Goal: Information Seeking & Learning: Learn about a topic

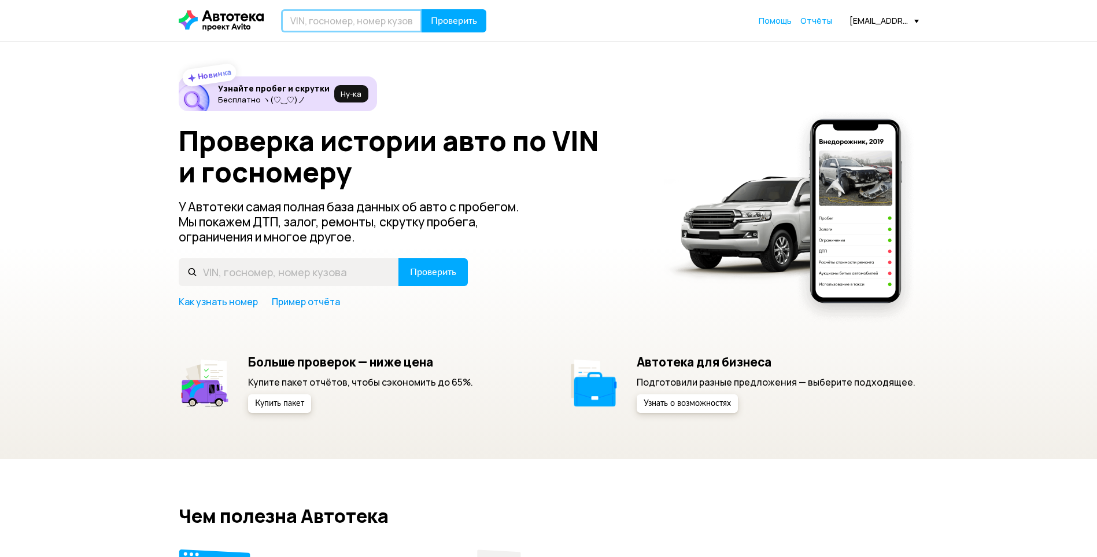
click at [380, 25] on input "text" at bounding box center [351, 20] width 141 height 23
click at [393, 25] on input "text" at bounding box center [351, 20] width 141 height 23
click at [865, 28] on div "Проверить Помощь [EMAIL_ADDRESS][DOMAIN_NAME]" at bounding box center [549, 20] width 752 height 23
click at [864, 24] on div "[EMAIL_ADDRESS][DOMAIN_NAME]" at bounding box center [884, 20] width 69 height 11
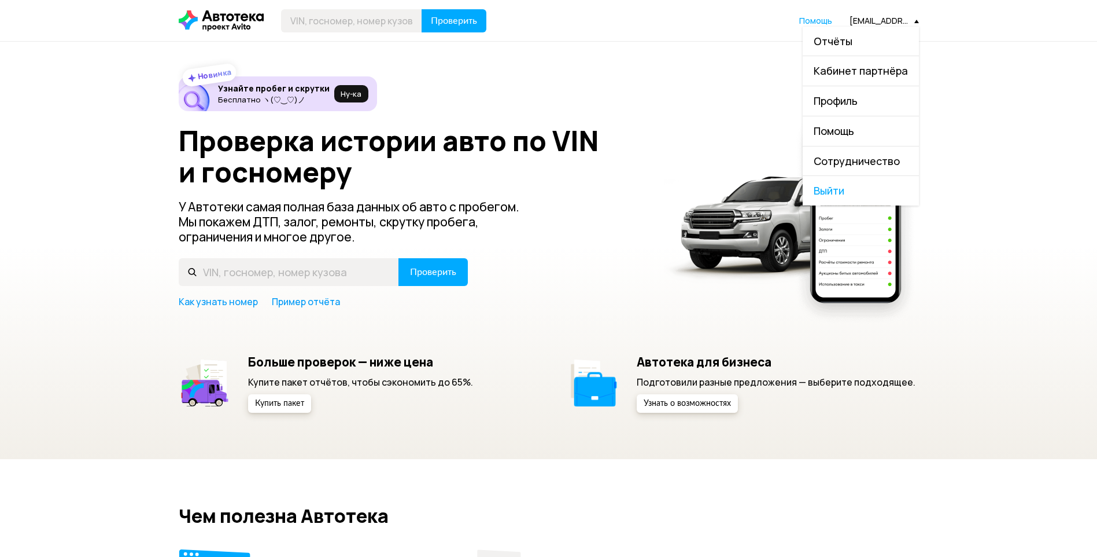
click at [860, 41] on link "Отчёты" at bounding box center [861, 42] width 116 height 30
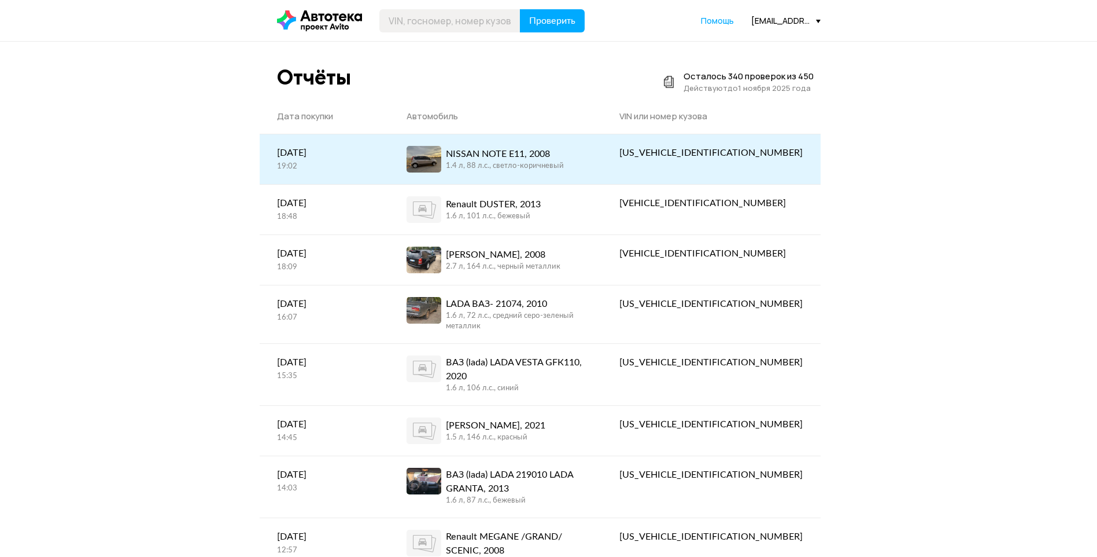
click at [564, 164] on div "1.4 л, 88 л.c., светло-коричневый" at bounding box center [505, 166] width 118 height 10
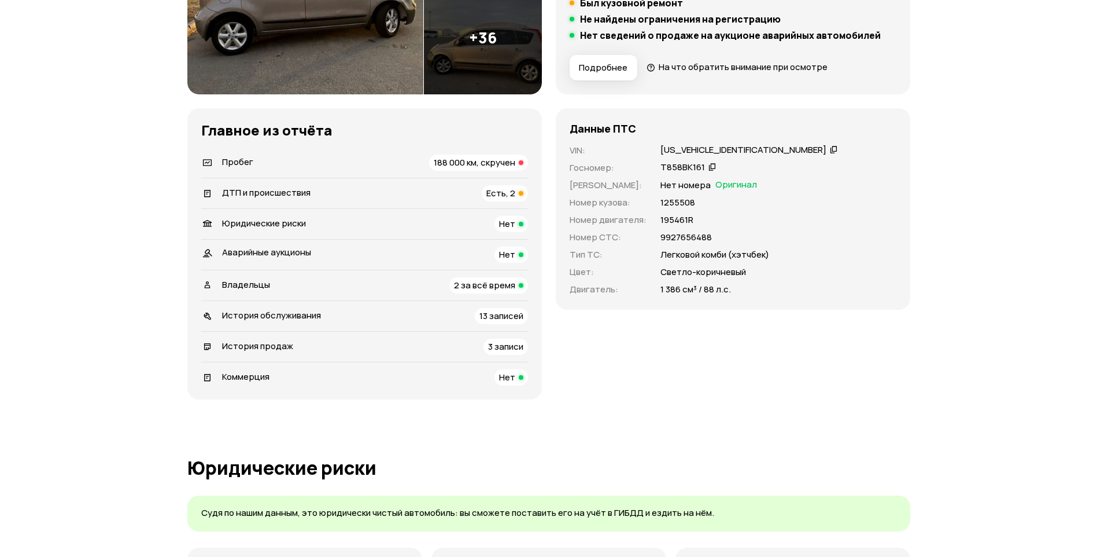
scroll to position [289, 0]
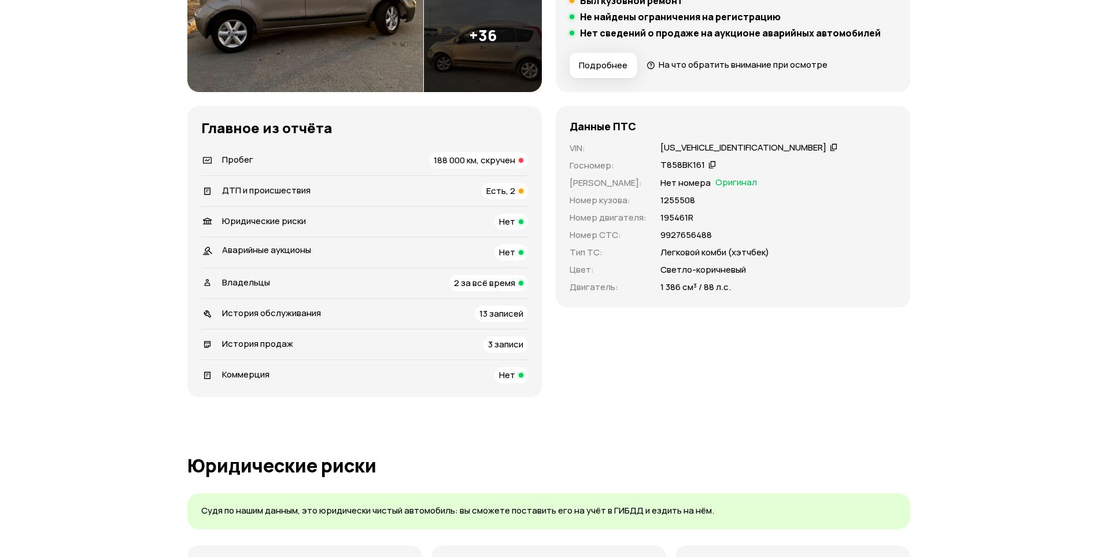
click at [508, 193] on span "Есть, 2" at bounding box center [501, 191] width 29 height 12
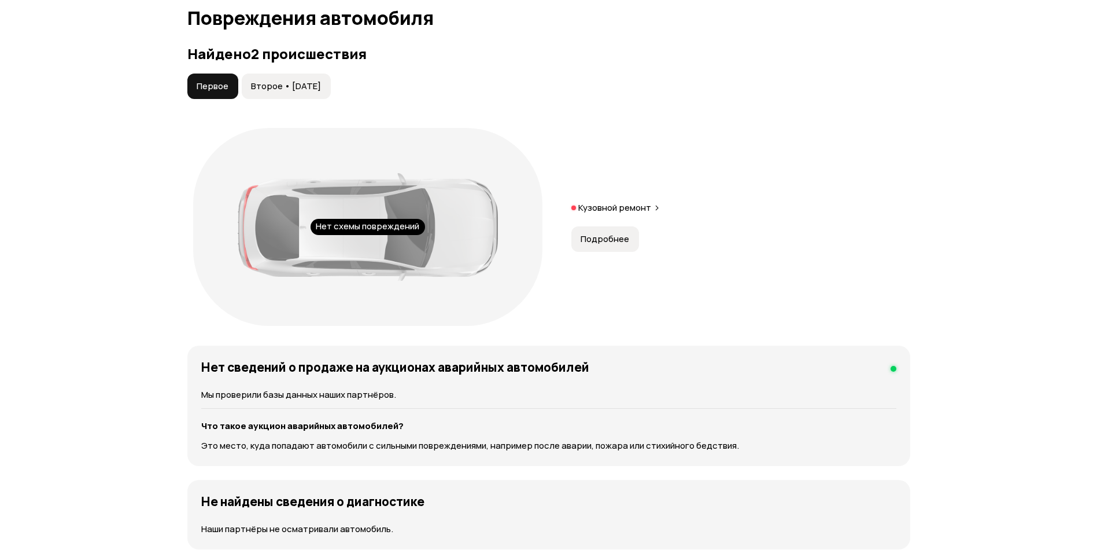
scroll to position [1199, 0]
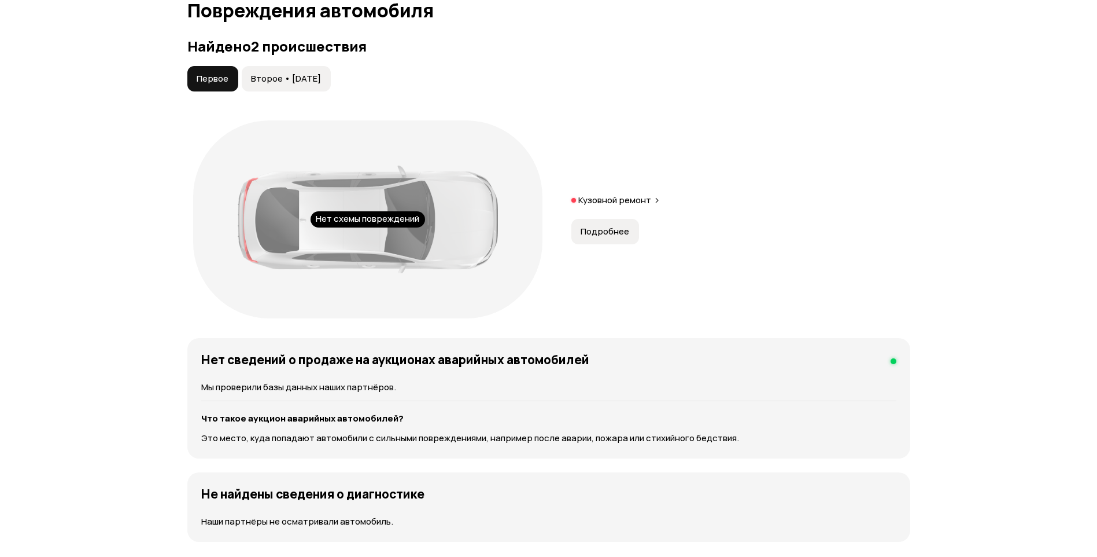
click at [285, 72] on button "Второе • [DATE]" at bounding box center [286, 78] width 89 height 25
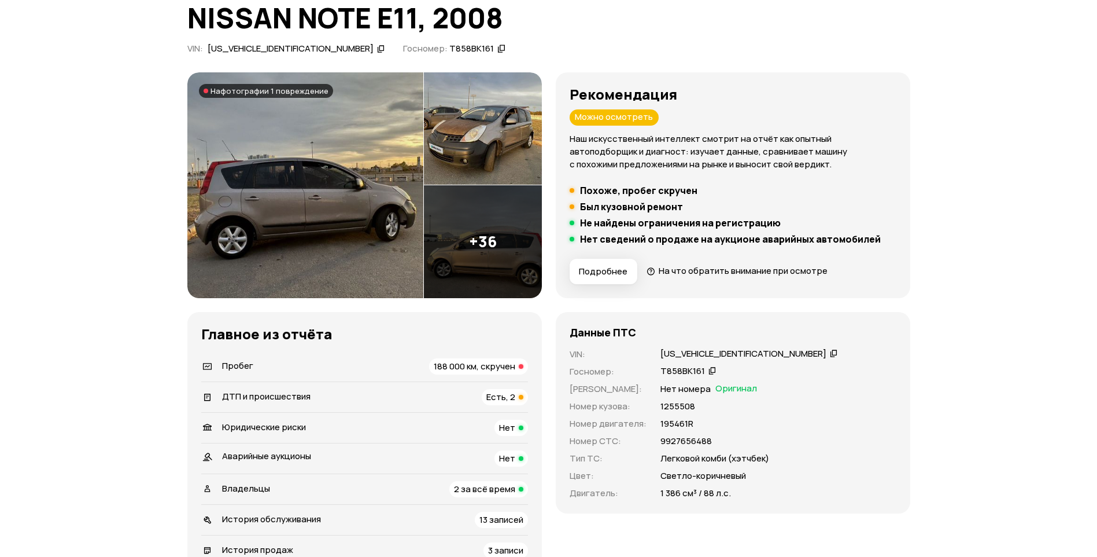
scroll to position [0, 0]
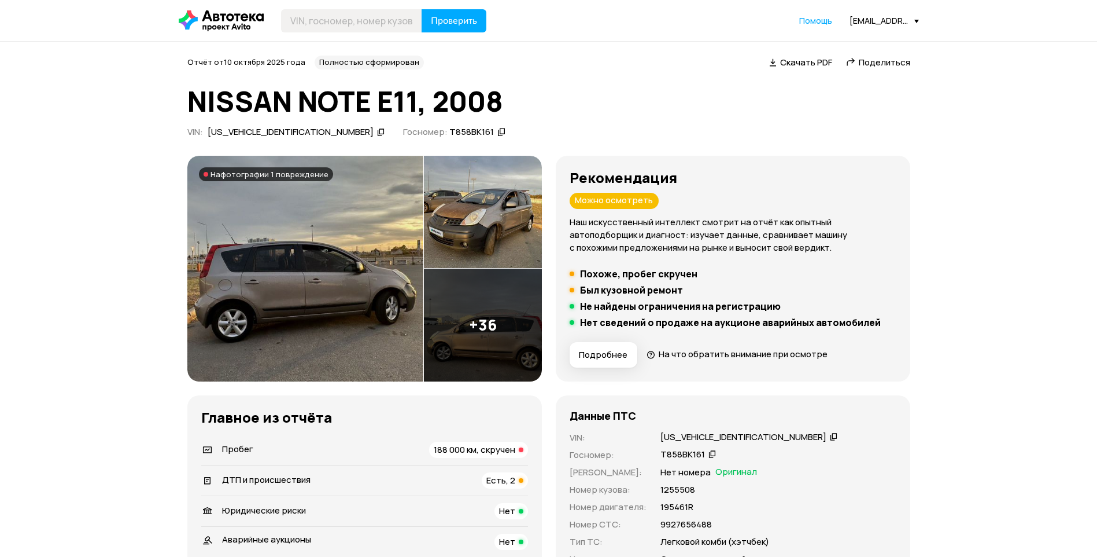
click at [506, 248] on img at bounding box center [483, 212] width 118 height 113
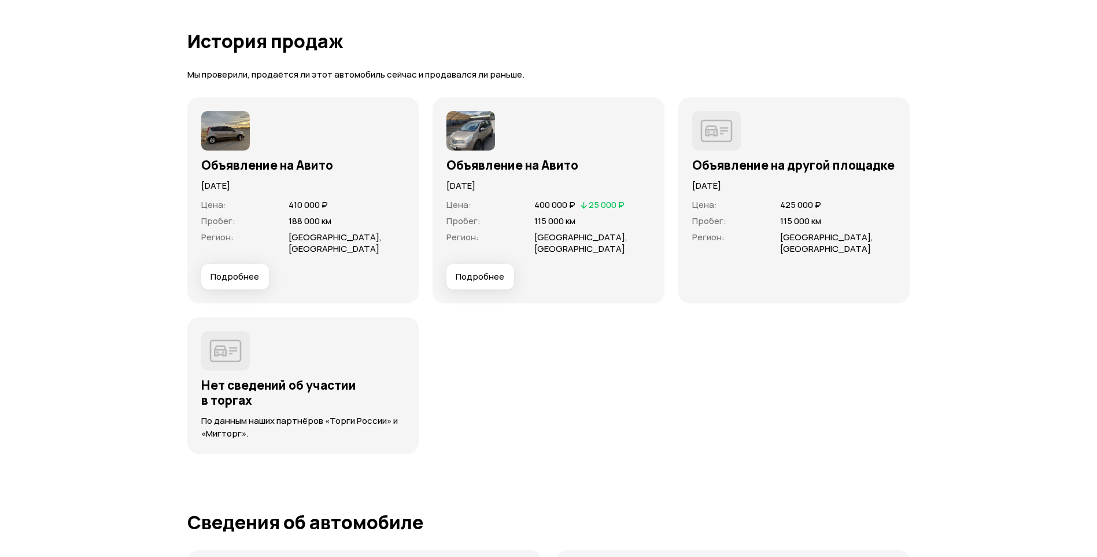
scroll to position [3240, 0]
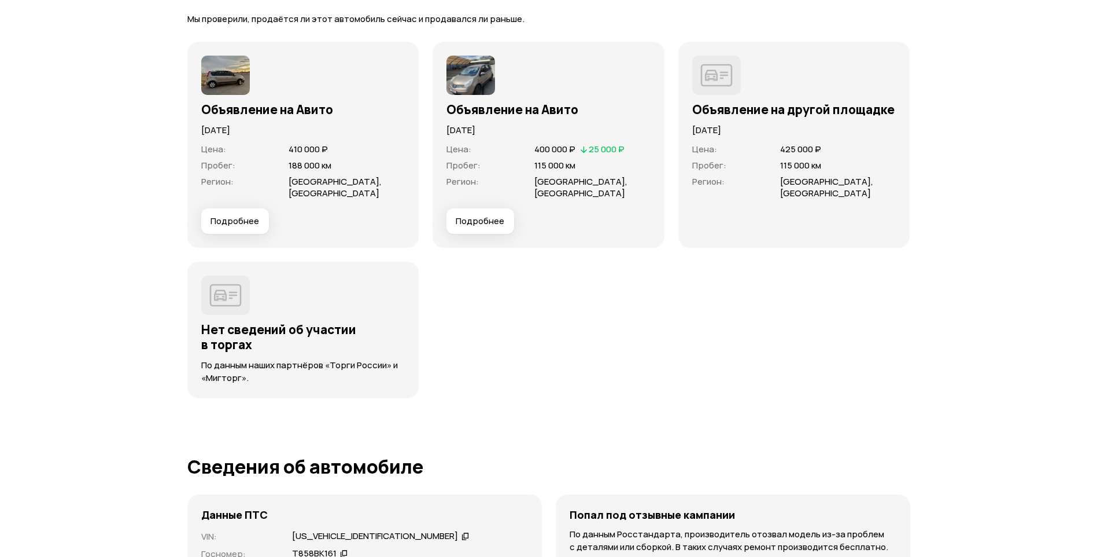
click at [228, 222] on span "Подробнее" at bounding box center [235, 221] width 49 height 12
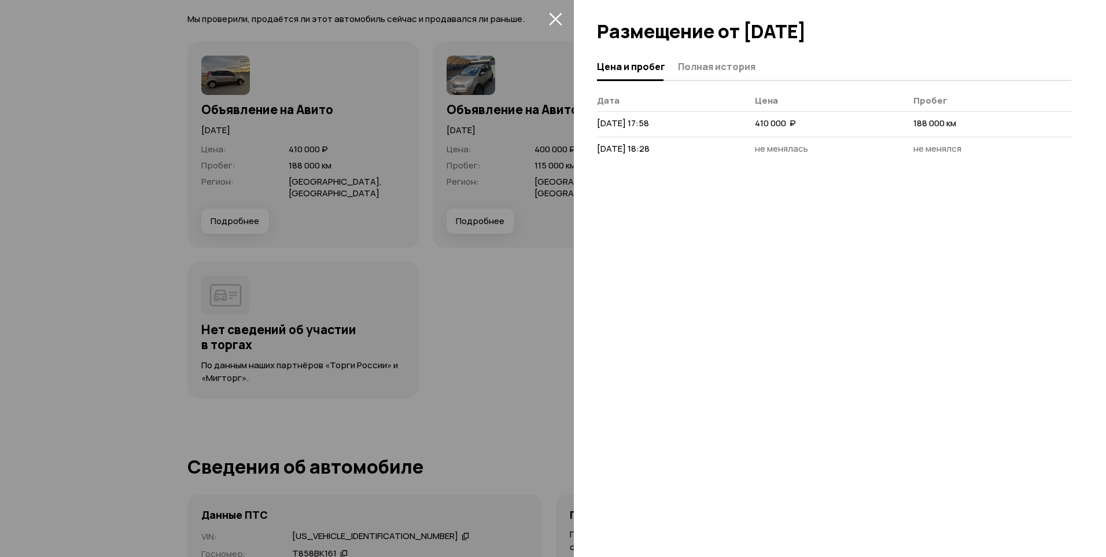
click at [547, 20] on button "закрыть" at bounding box center [555, 18] width 19 height 19
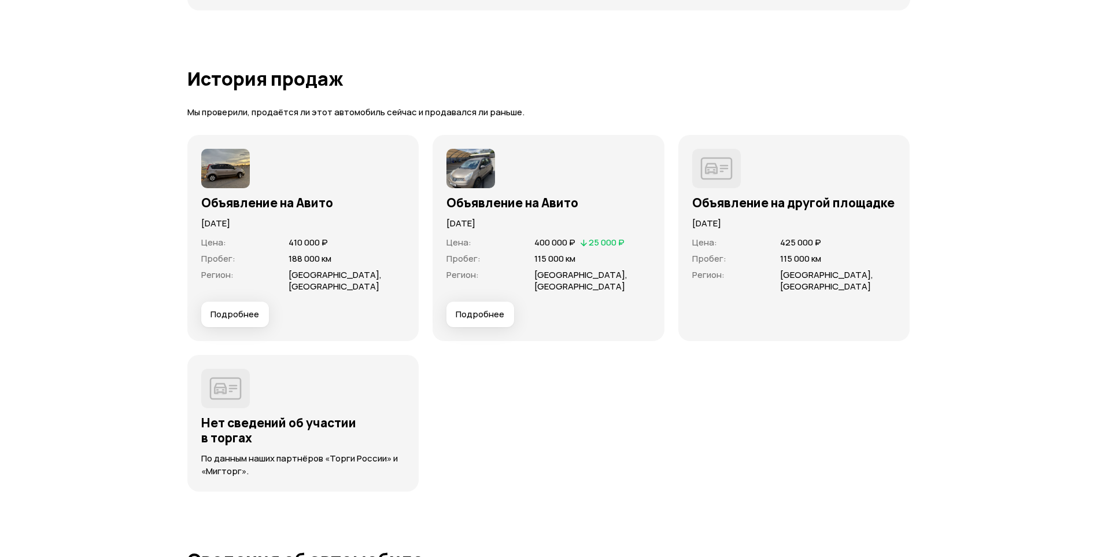
scroll to position [3066, 0]
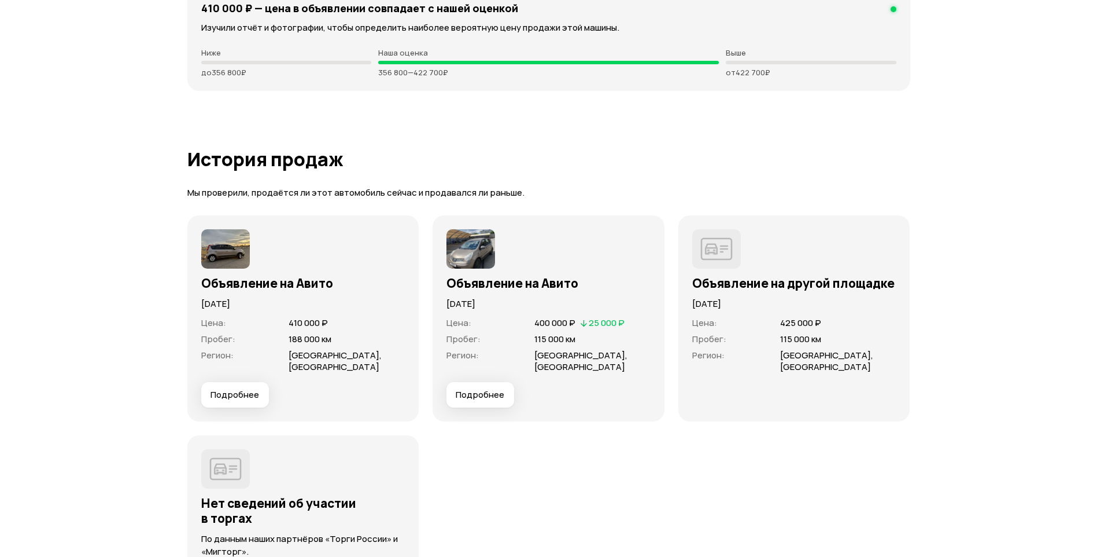
click at [254, 393] on span "Подробнее" at bounding box center [235, 395] width 49 height 12
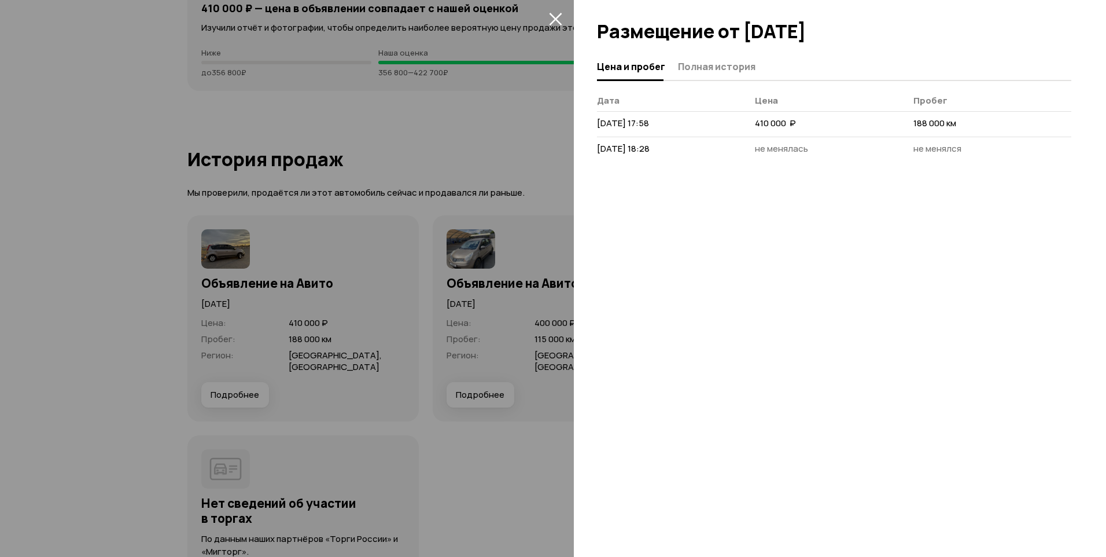
click at [436, 159] on div at bounding box center [553, 278] width 1106 height 557
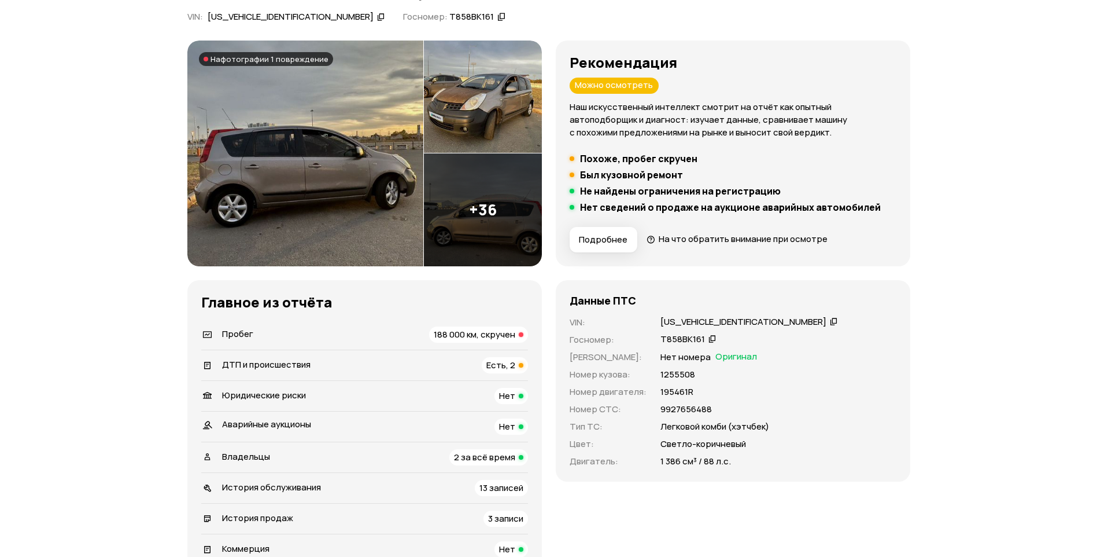
scroll to position [116, 0]
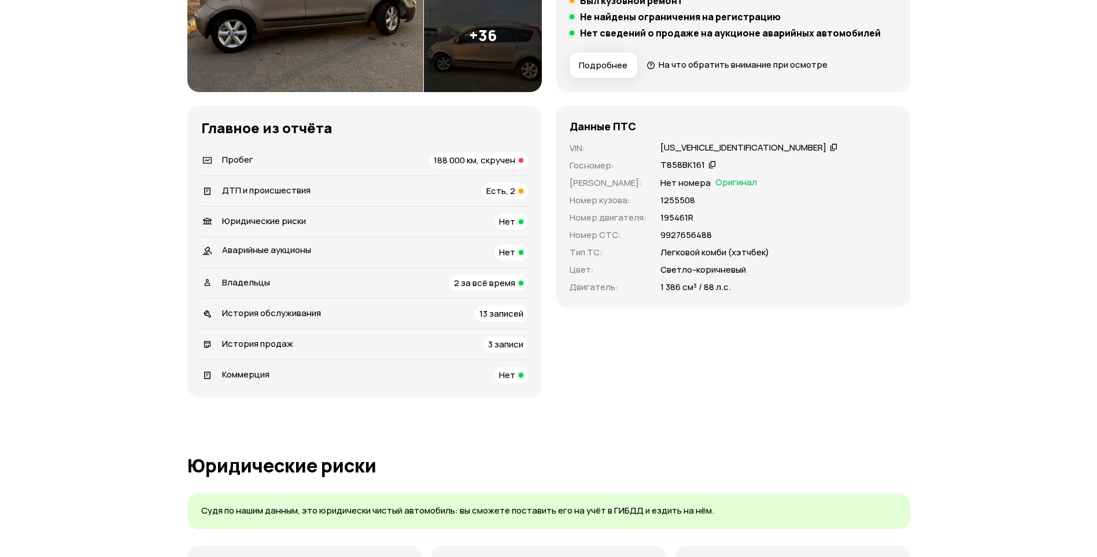
click at [496, 194] on span "Есть, 2" at bounding box center [501, 191] width 29 height 12
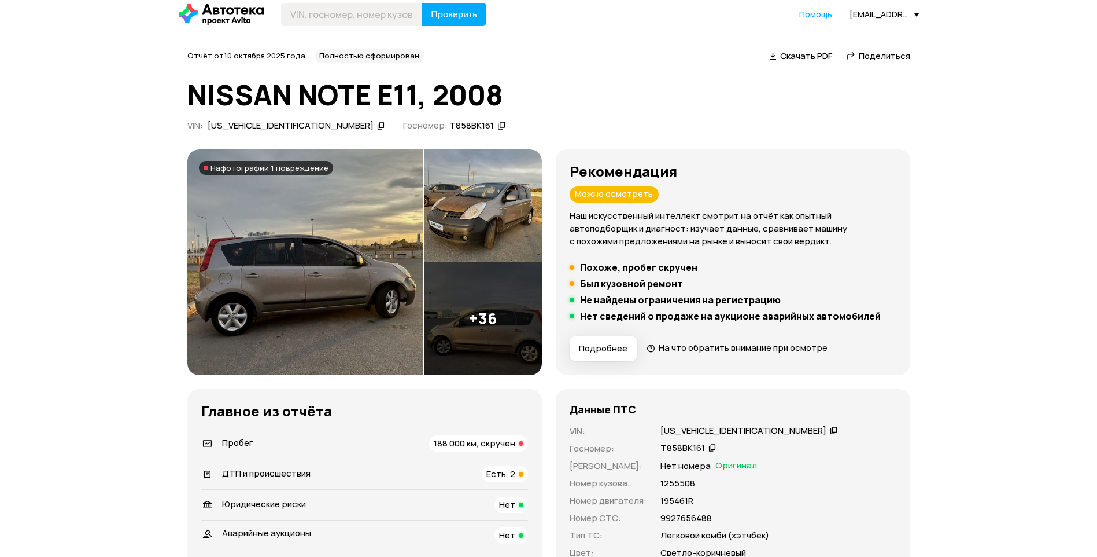
scroll to position [0, 0]
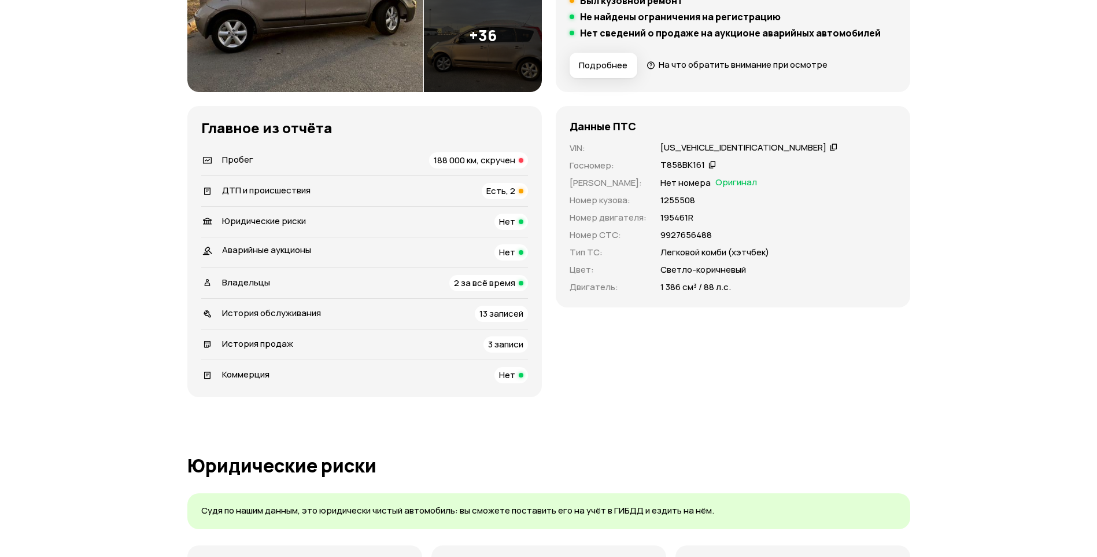
click at [507, 161] on span "188 000 км, скручен" at bounding box center [475, 160] width 82 height 12
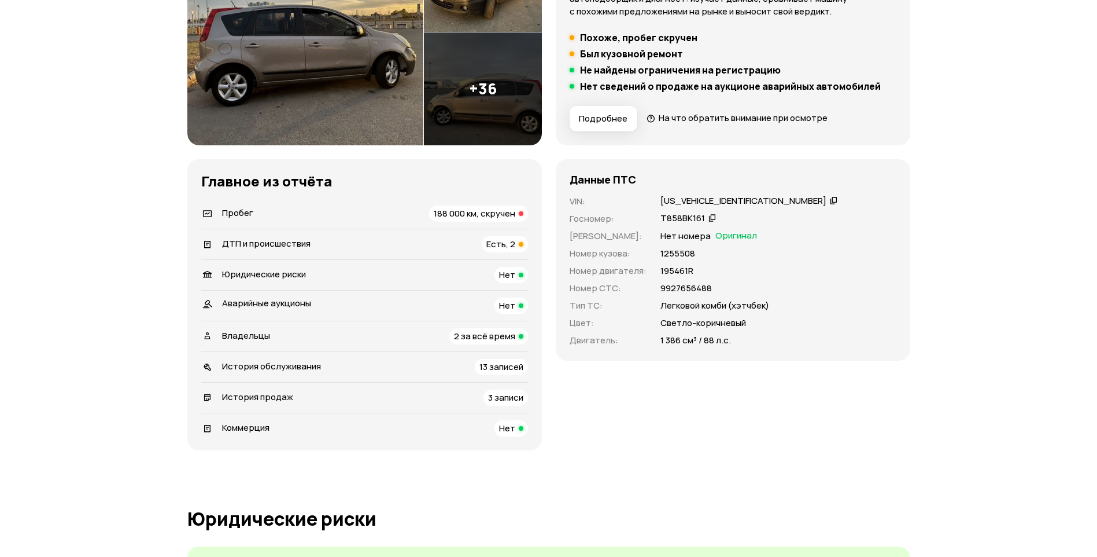
scroll to position [178, 0]
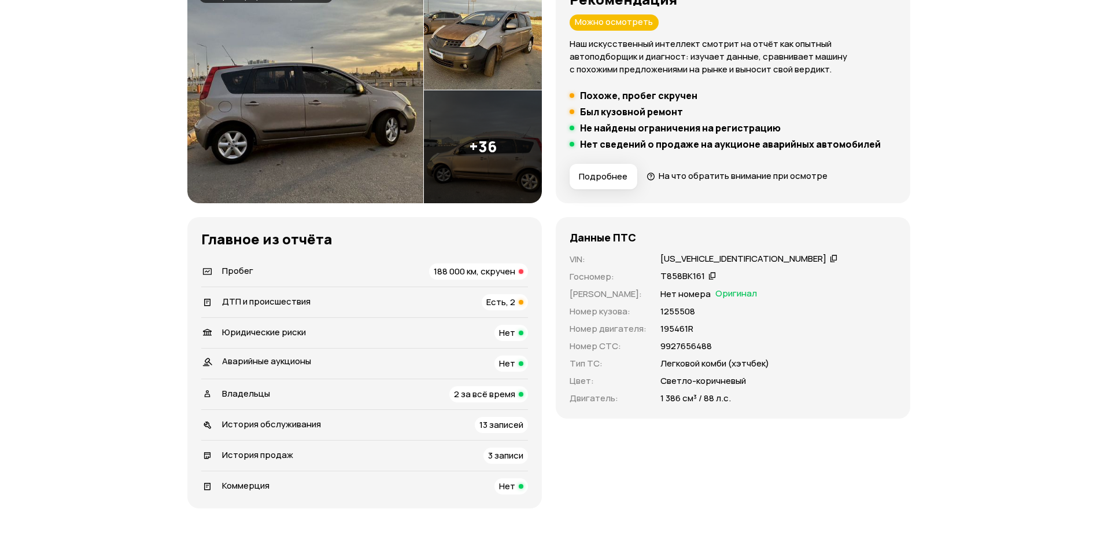
click at [474, 262] on li "Пробег 188 000 км, скручен" at bounding box center [364, 271] width 327 height 30
click at [474, 272] on span "188 000 км, скручен" at bounding box center [475, 271] width 82 height 12
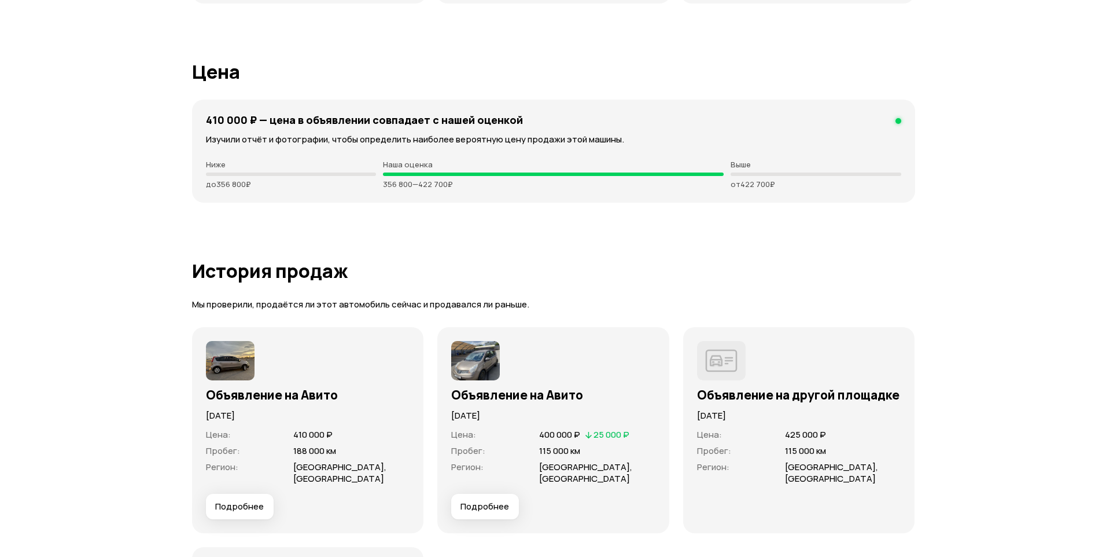
scroll to position [3187, 0]
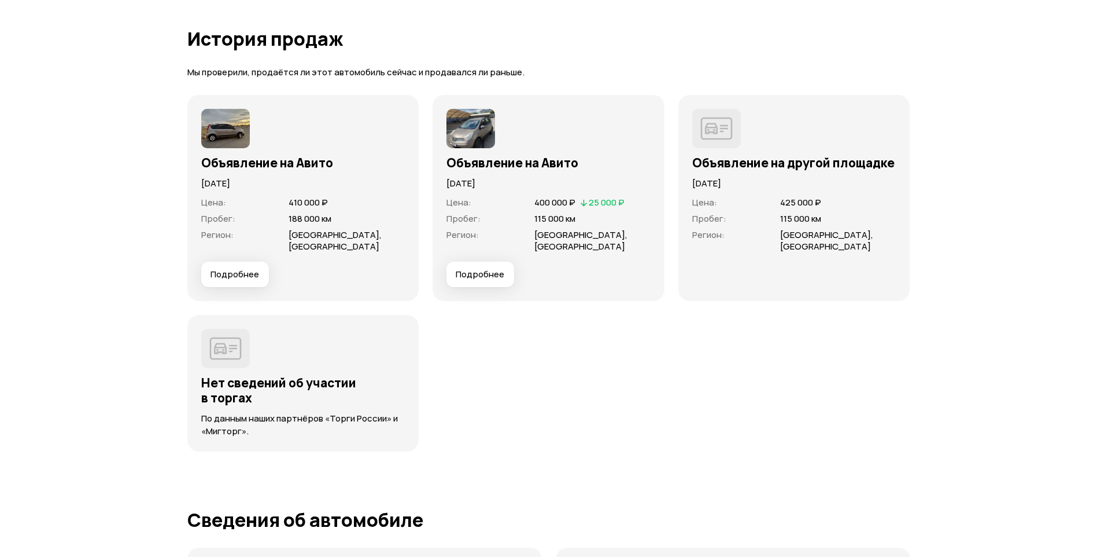
click at [215, 268] on span "Подробнее" at bounding box center [235, 274] width 49 height 12
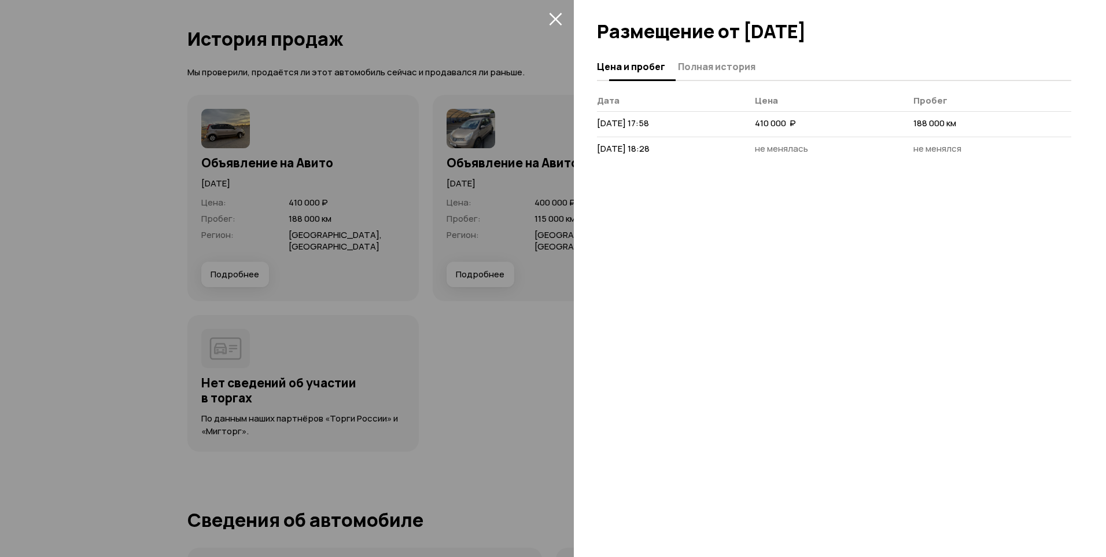
click at [730, 68] on span "Полная история" at bounding box center [717, 67] width 78 height 12
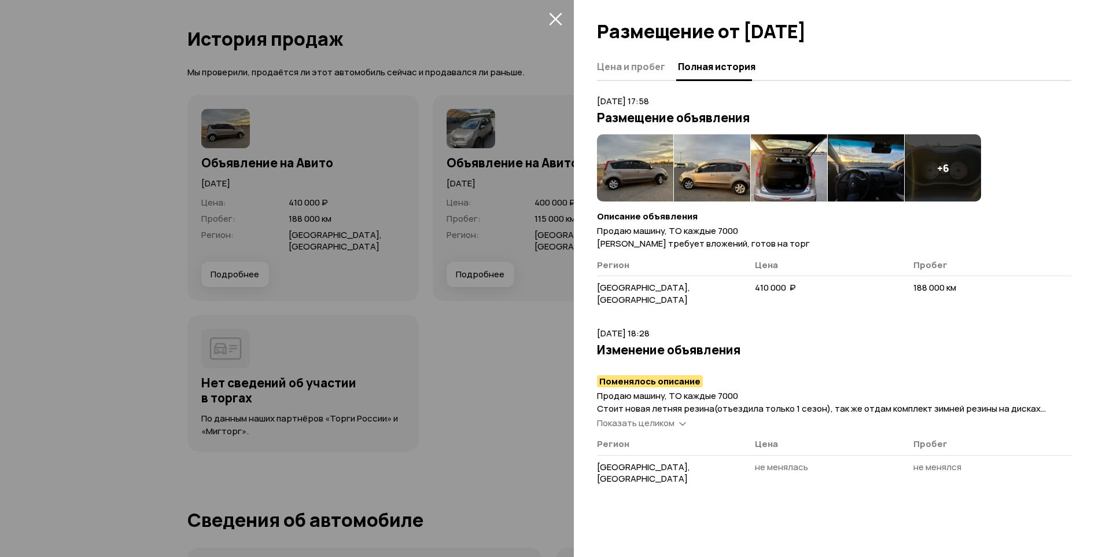
click at [613, 263] on span "Регион" at bounding box center [613, 265] width 32 height 12
click at [666, 417] on span "Показать целиком" at bounding box center [636, 423] width 78 height 12
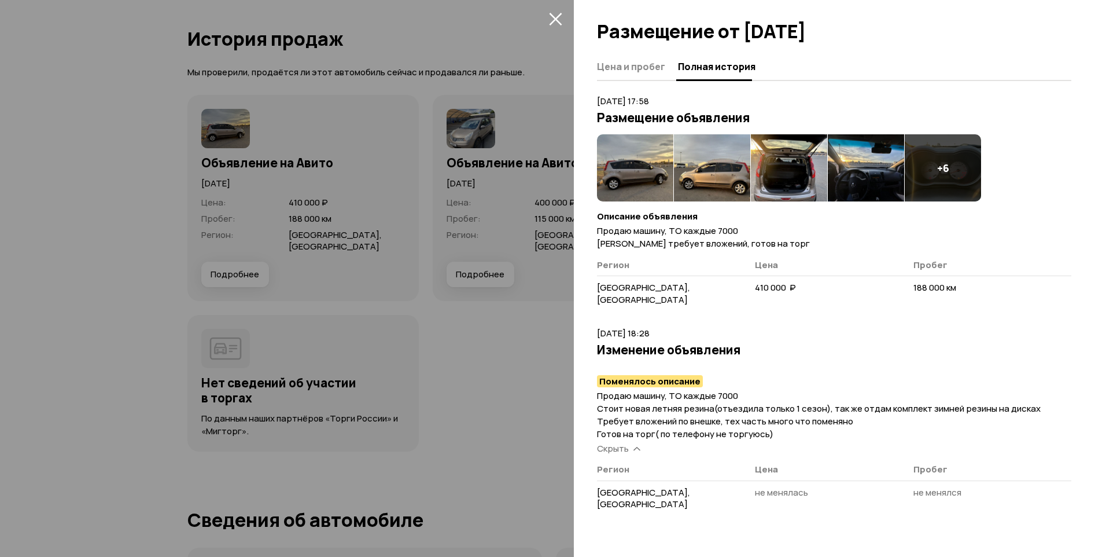
click at [921, 167] on div "+ 6" at bounding box center [943, 167] width 76 height 67
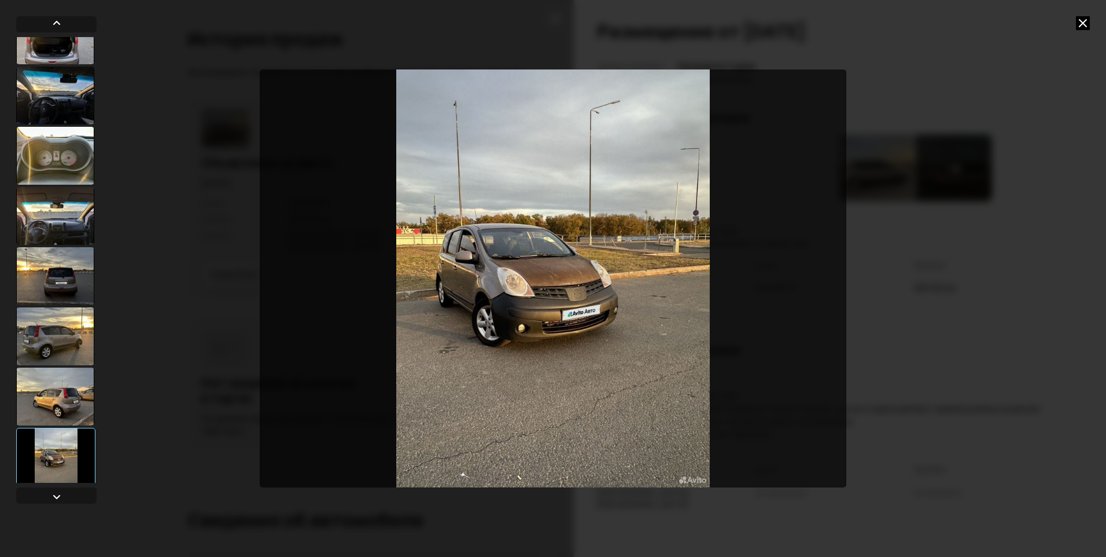
scroll to position [218, 0]
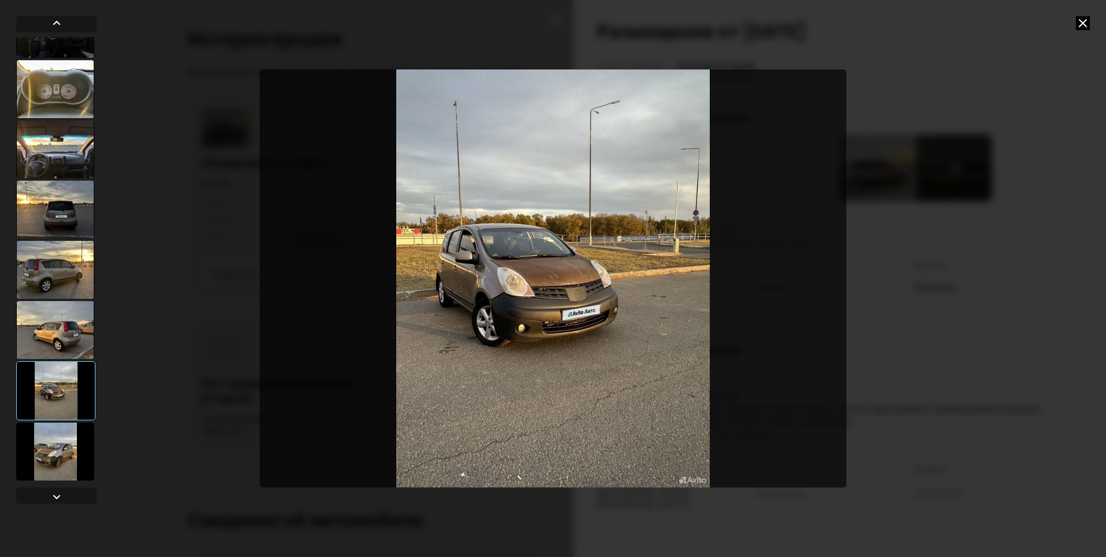
click at [55, 454] on div at bounding box center [55, 451] width 78 height 58
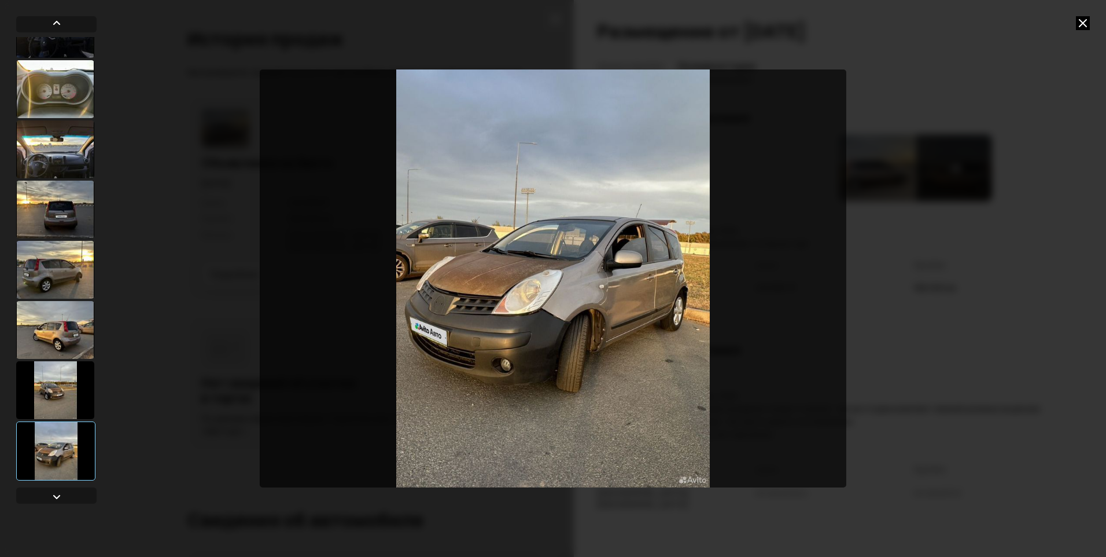
click at [67, 333] on div at bounding box center [55, 330] width 78 height 58
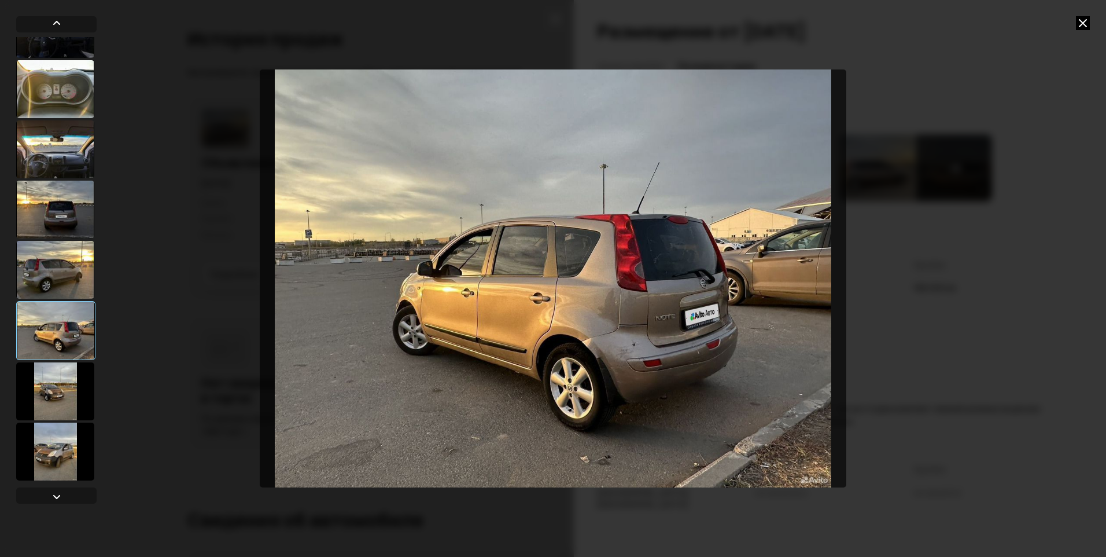
click at [70, 268] on div at bounding box center [55, 270] width 78 height 58
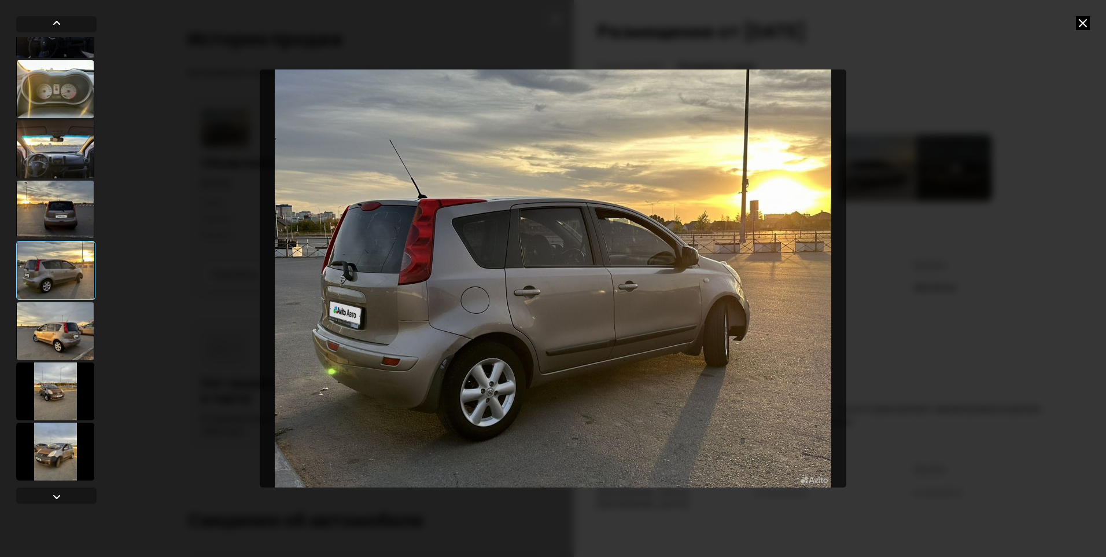
click at [61, 227] on div at bounding box center [55, 210] width 78 height 58
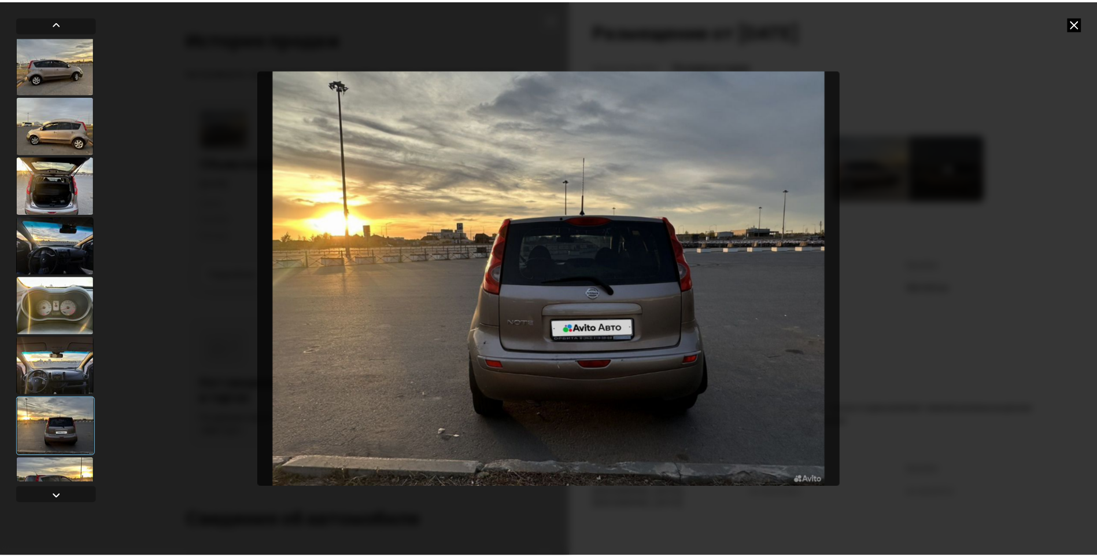
scroll to position [0, 0]
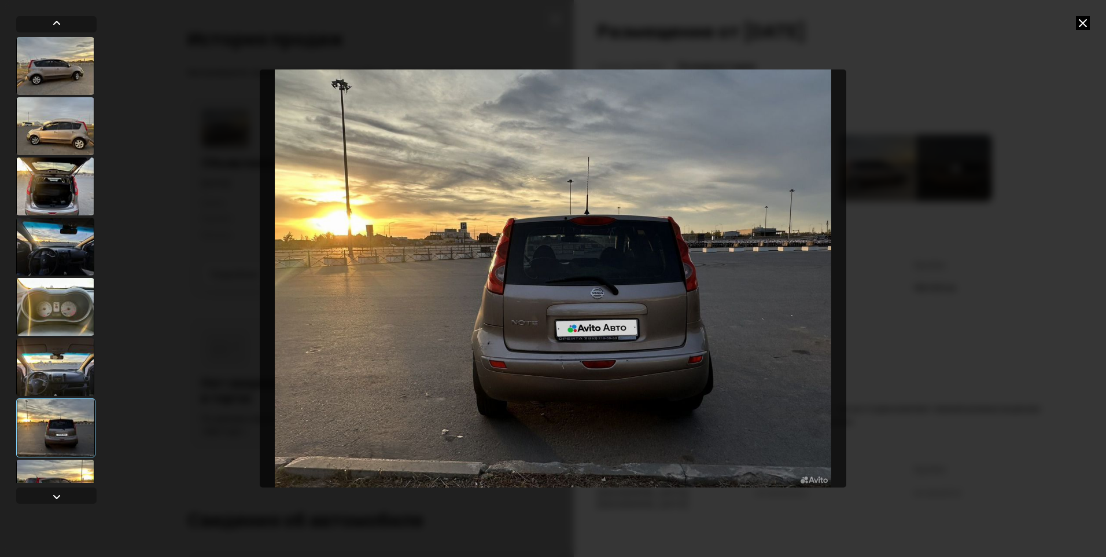
click at [72, 261] on div at bounding box center [55, 247] width 78 height 58
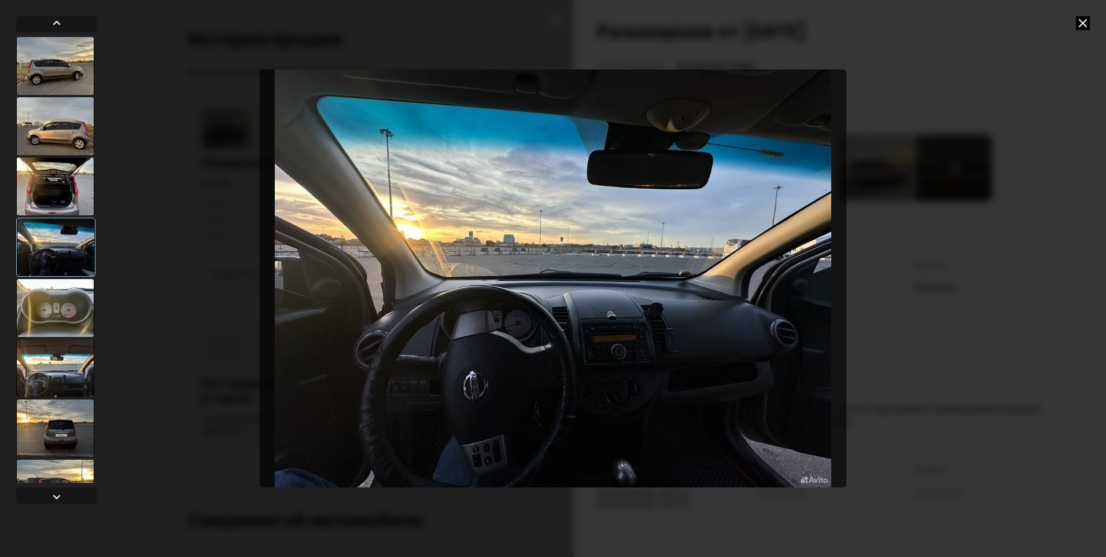
click at [68, 207] on div at bounding box center [55, 186] width 78 height 58
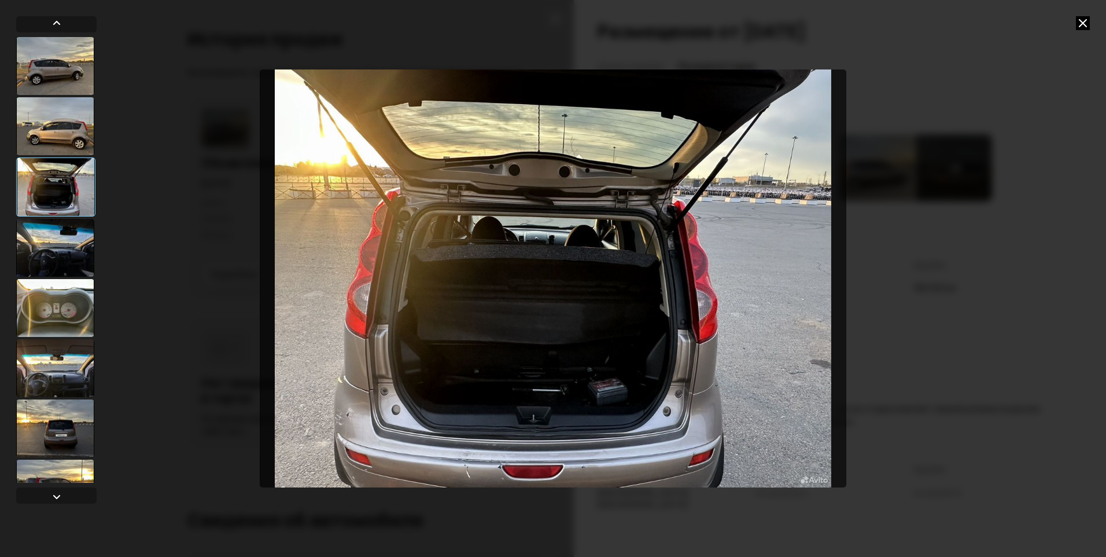
click at [85, 121] on div at bounding box center [55, 126] width 78 height 58
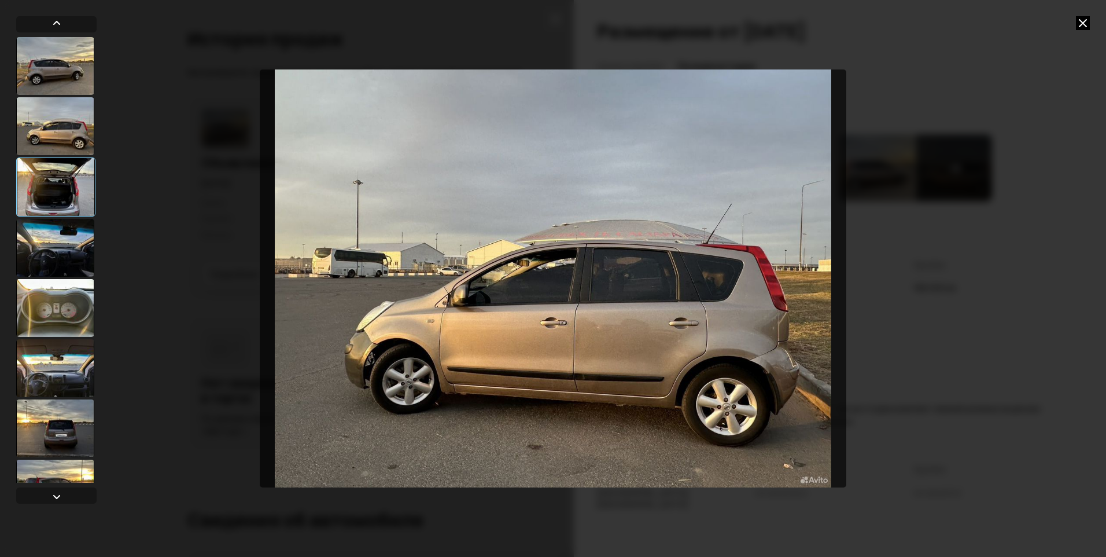
click at [77, 70] on div at bounding box center [55, 66] width 78 height 58
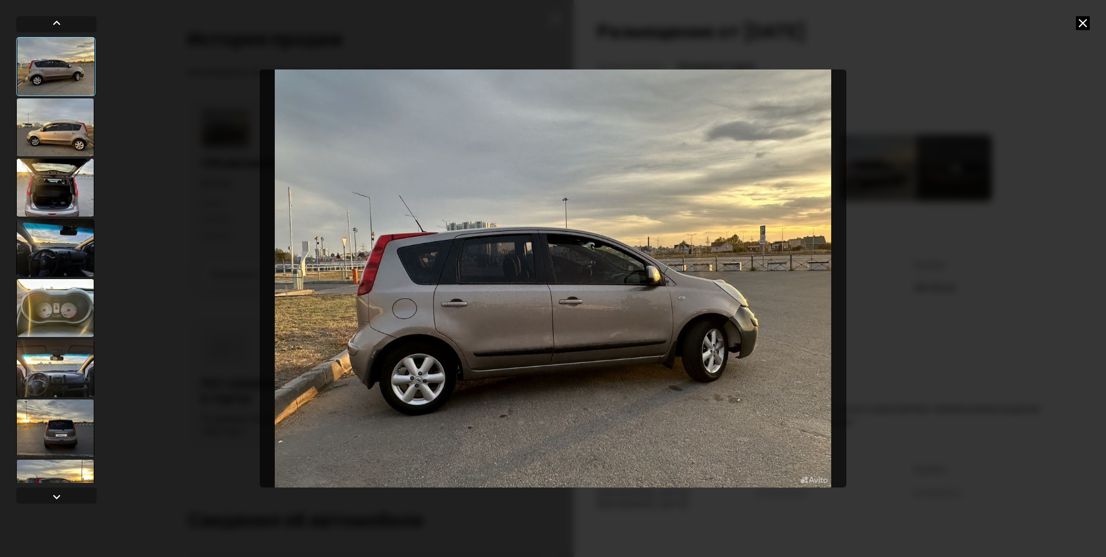
click at [1078, 20] on icon at bounding box center [1083, 23] width 14 height 14
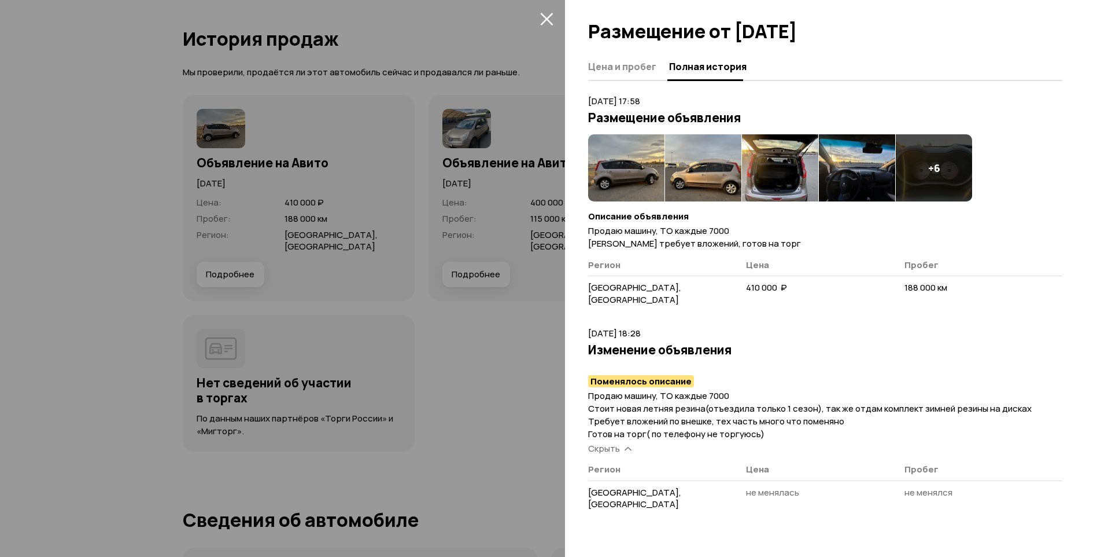
click at [429, 385] on div at bounding box center [548, 278] width 1097 height 557
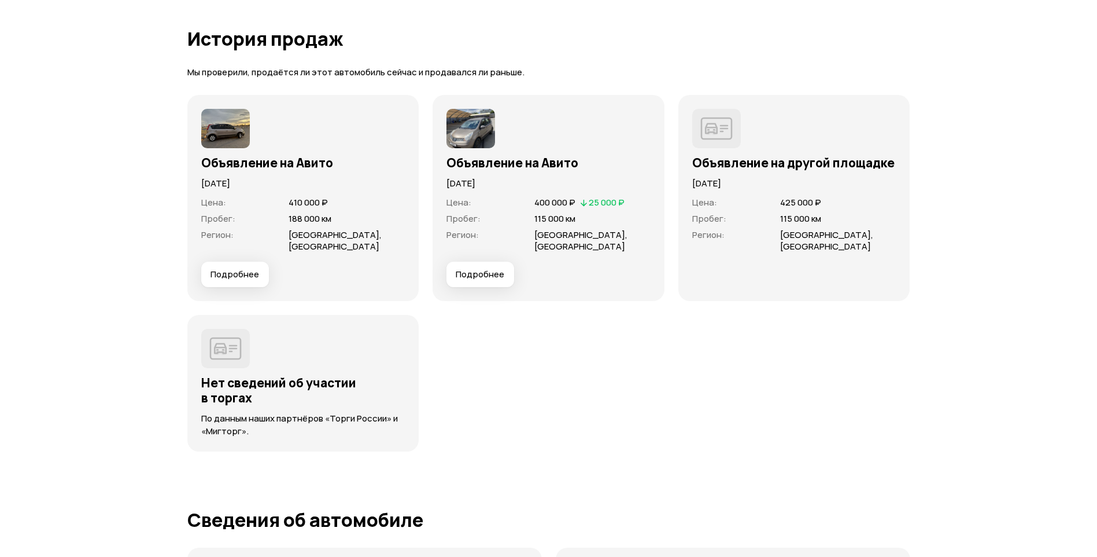
click at [472, 271] on span "Подробнее" at bounding box center [480, 274] width 49 height 12
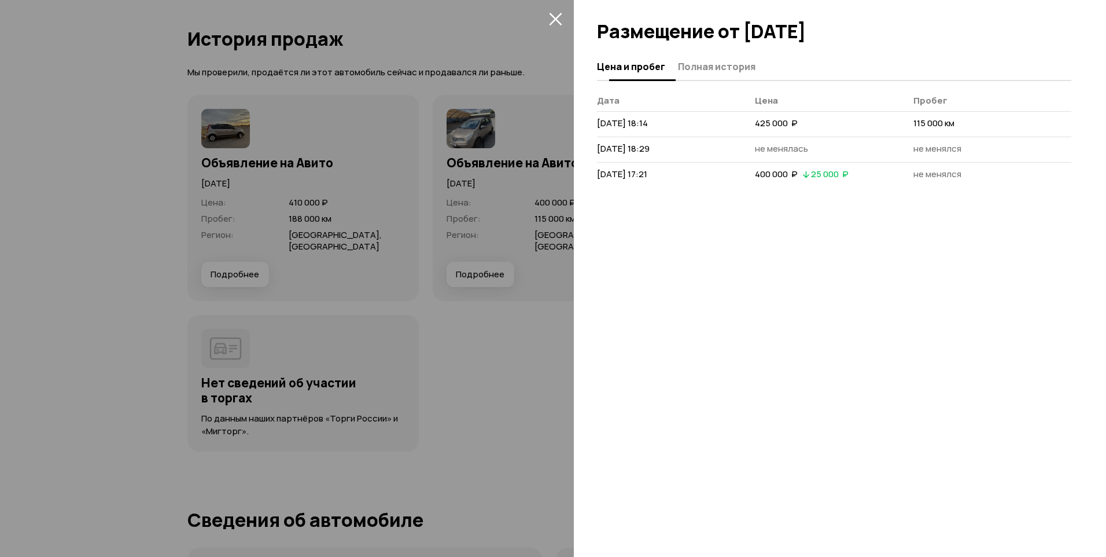
click at [695, 72] on span "Полная история" at bounding box center [717, 67] width 78 height 12
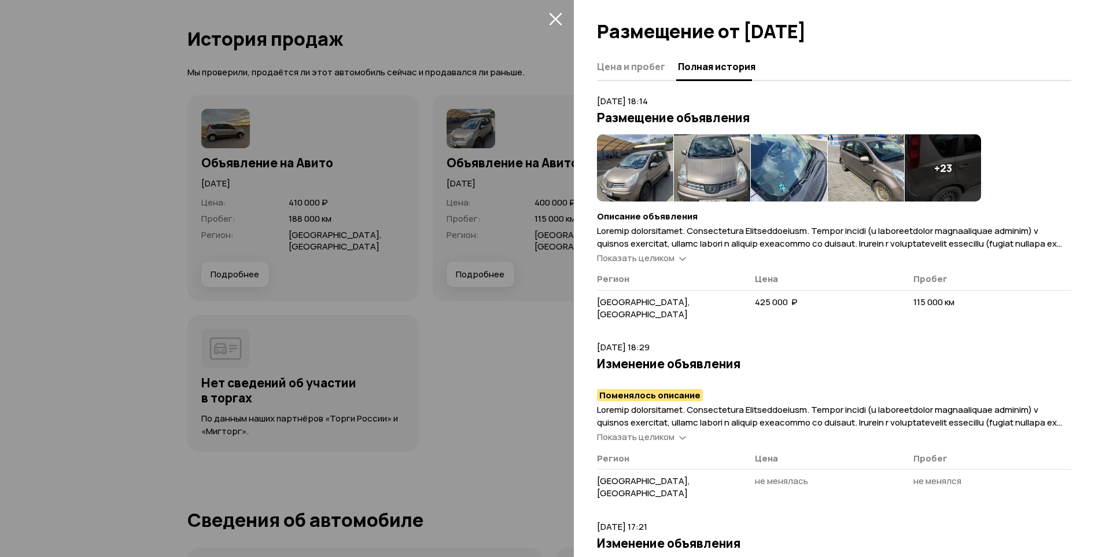
click at [639, 182] on img at bounding box center [635, 167] width 76 height 67
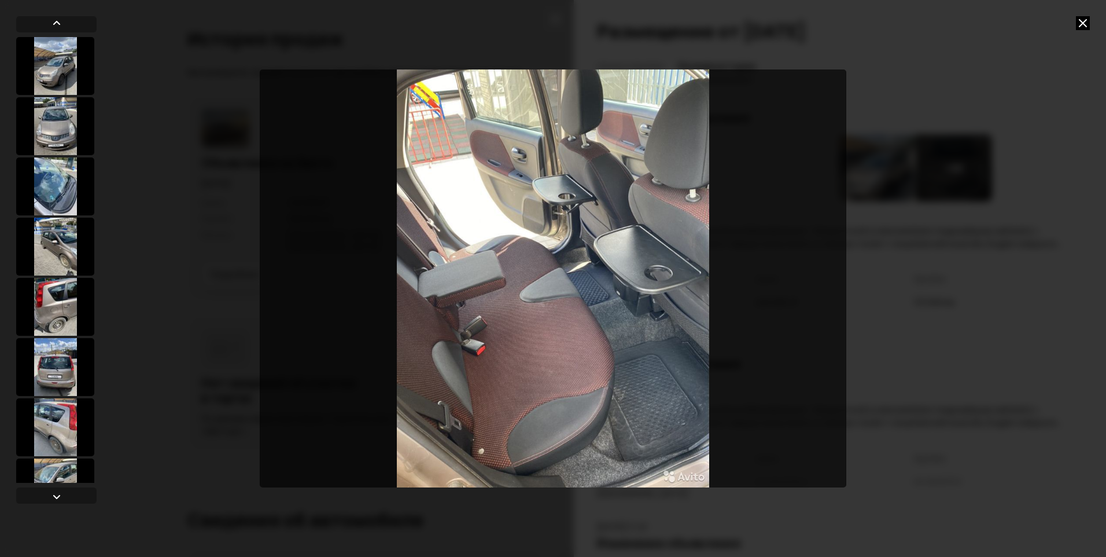
click at [1082, 22] on icon at bounding box center [1083, 23] width 14 height 14
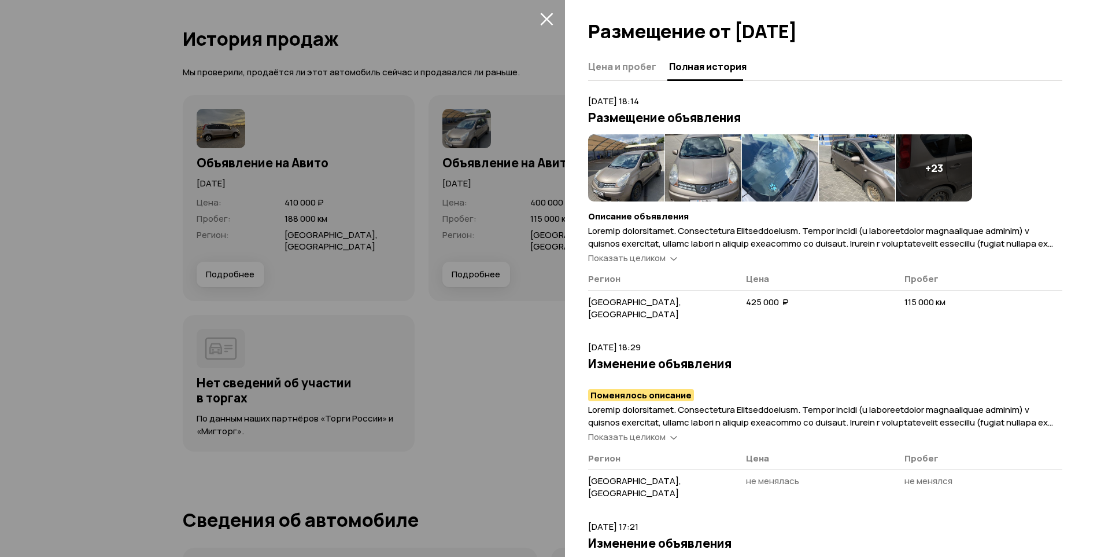
click at [514, 146] on div at bounding box center [548, 278] width 1097 height 557
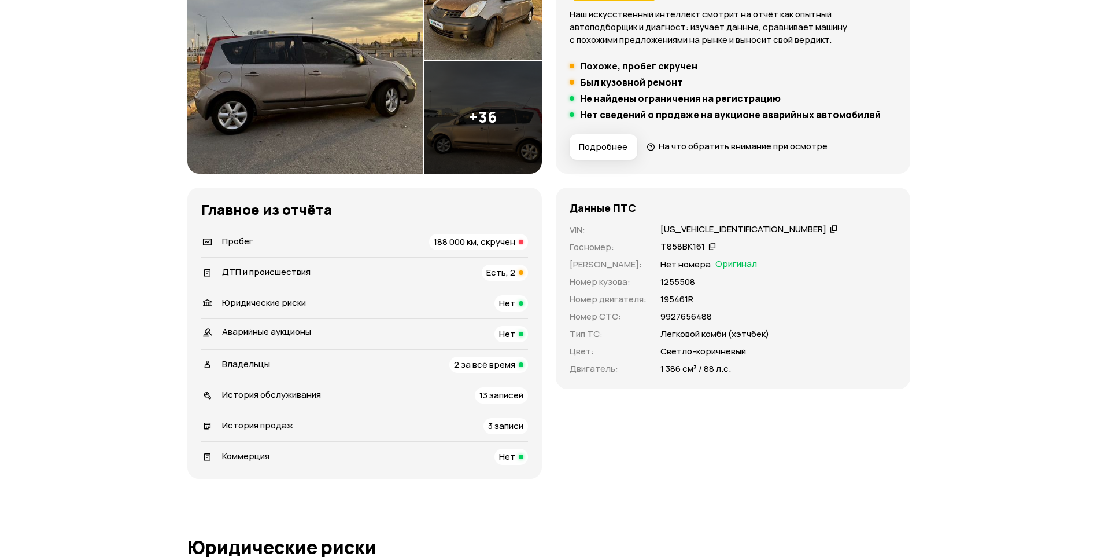
scroll to position [174, 0]
